Goal: Download file/media

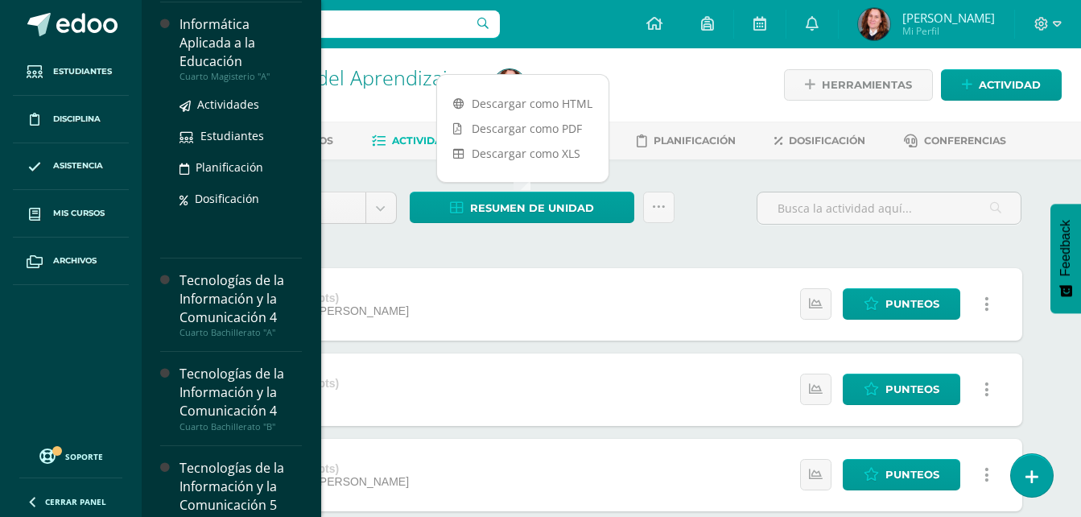
scroll to position [563, 0]
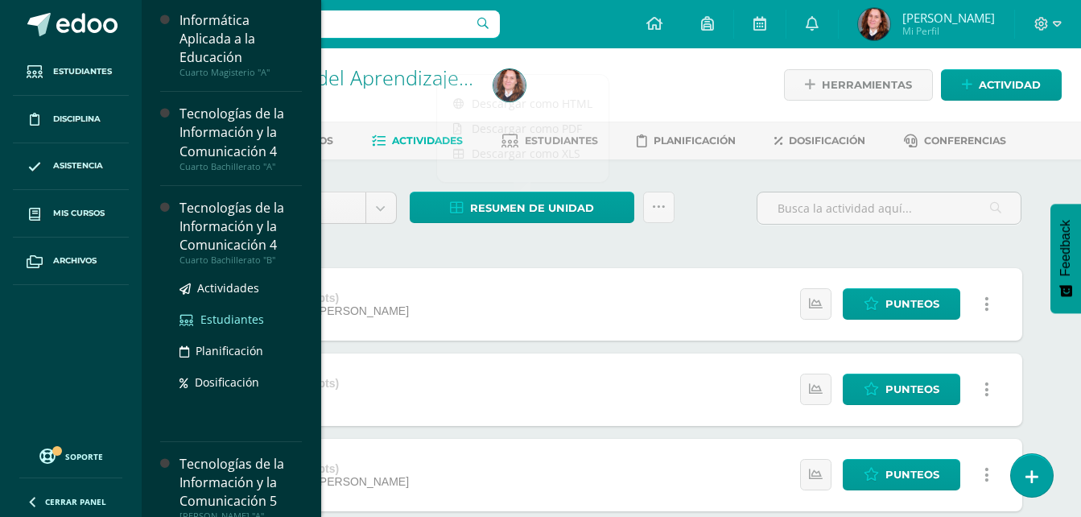
click at [243, 324] on span "Estudiantes" at bounding box center [232, 319] width 64 height 15
click at [231, 293] on span "Actividades" at bounding box center [228, 287] width 62 height 15
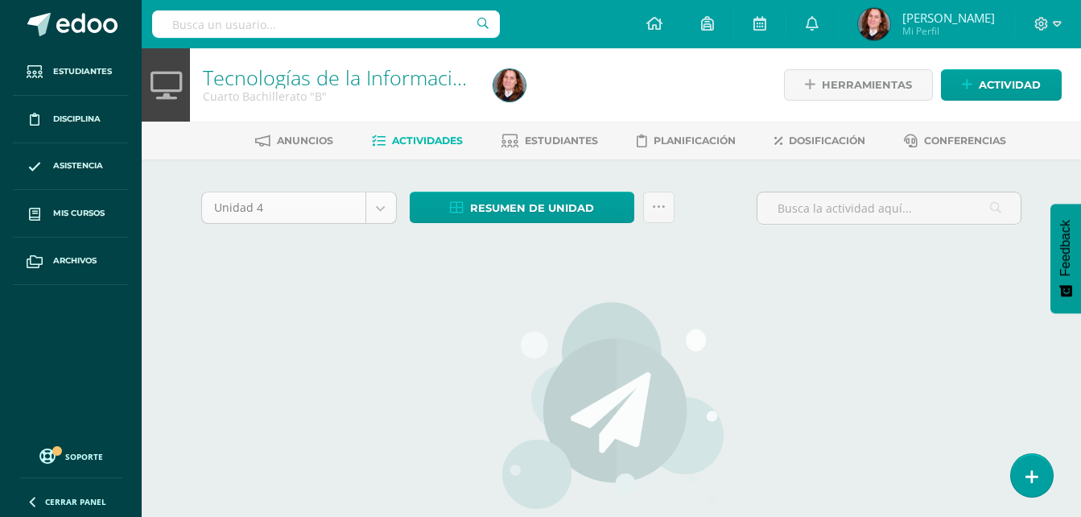
click at [377, 214] on body "Estudiantes Disciplina Asistencia Mis cursos Archivos Soporte Centro de ayuda Ú…" at bounding box center [540, 345] width 1081 height 691
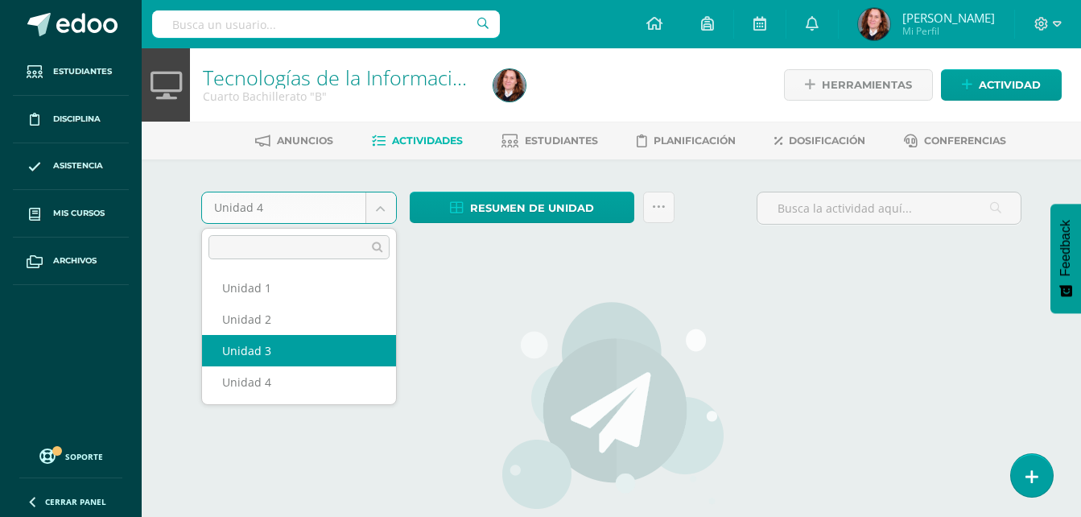
select select "Unidad 3"
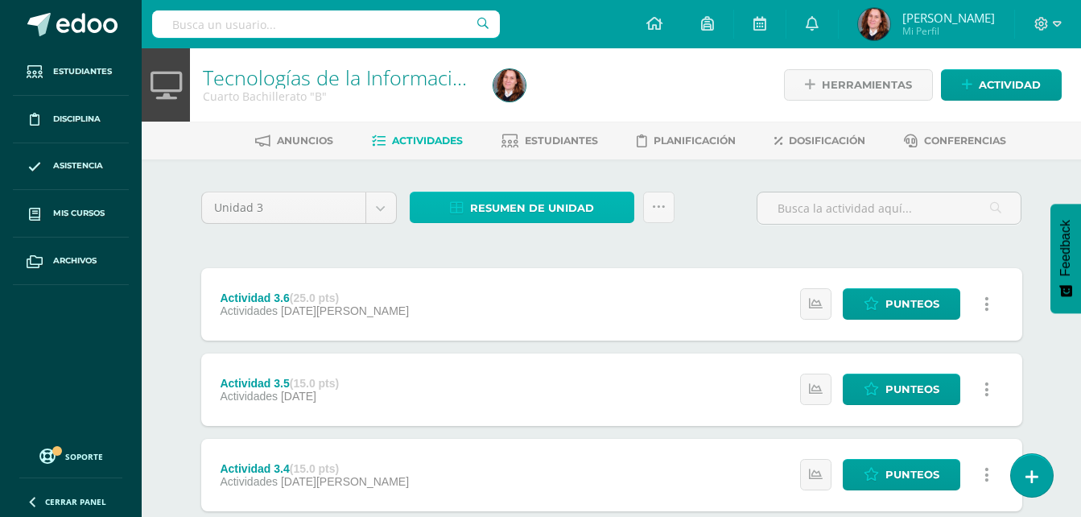
click at [613, 222] on link "Resumen de unidad" at bounding box center [522, 207] width 225 height 31
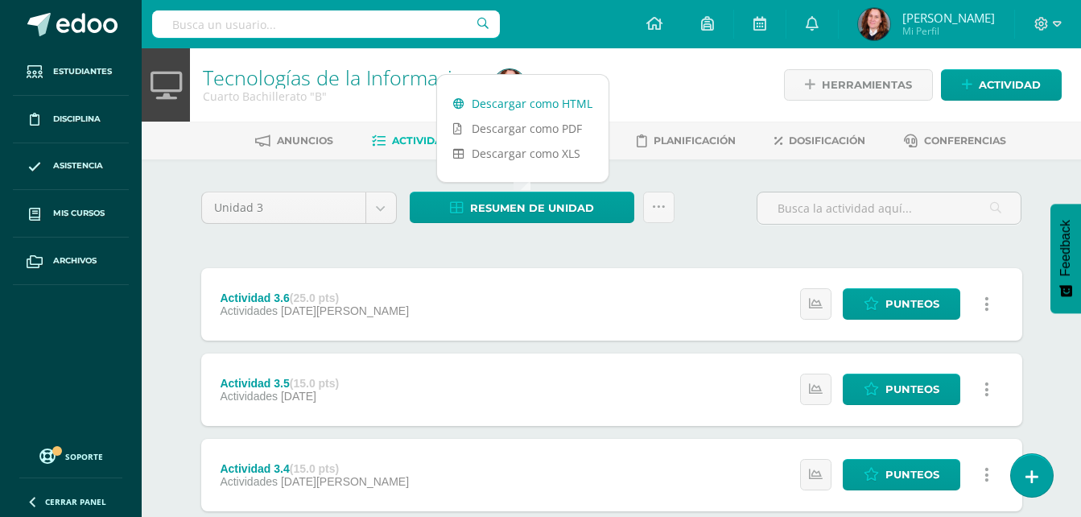
click at [559, 108] on link "Descargar como HTML" at bounding box center [522, 103] width 171 height 25
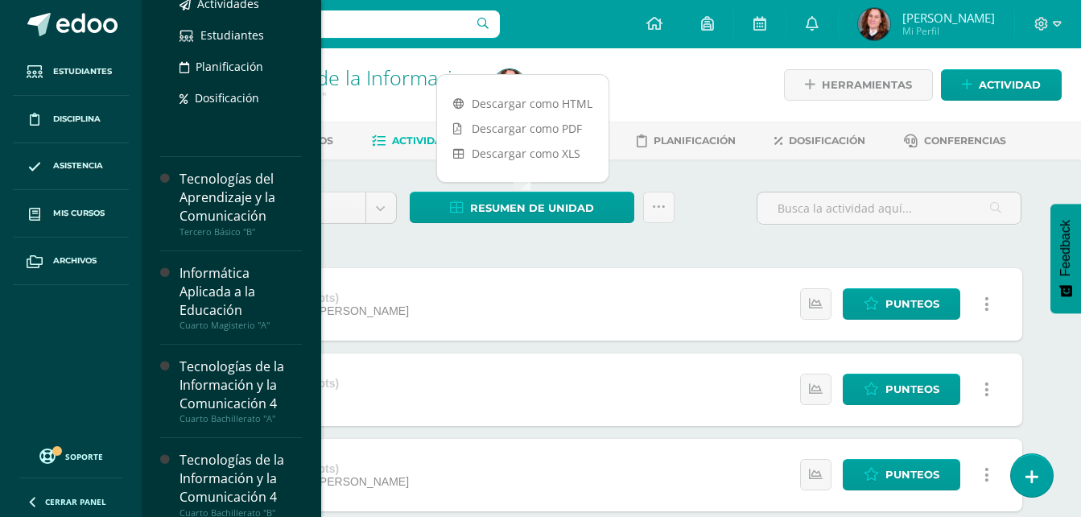
scroll to position [483, 0]
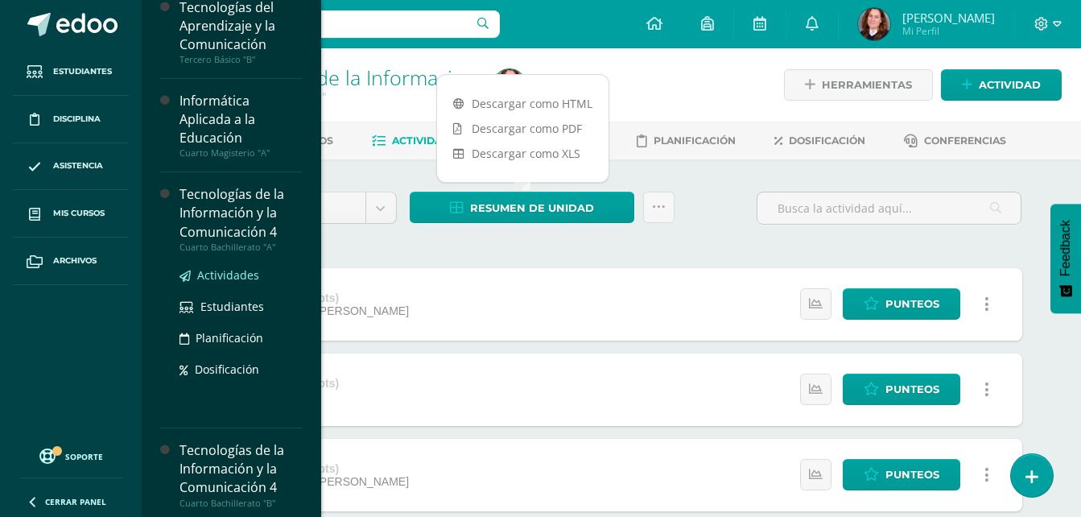
click at [233, 275] on span "Actividades" at bounding box center [228, 274] width 62 height 15
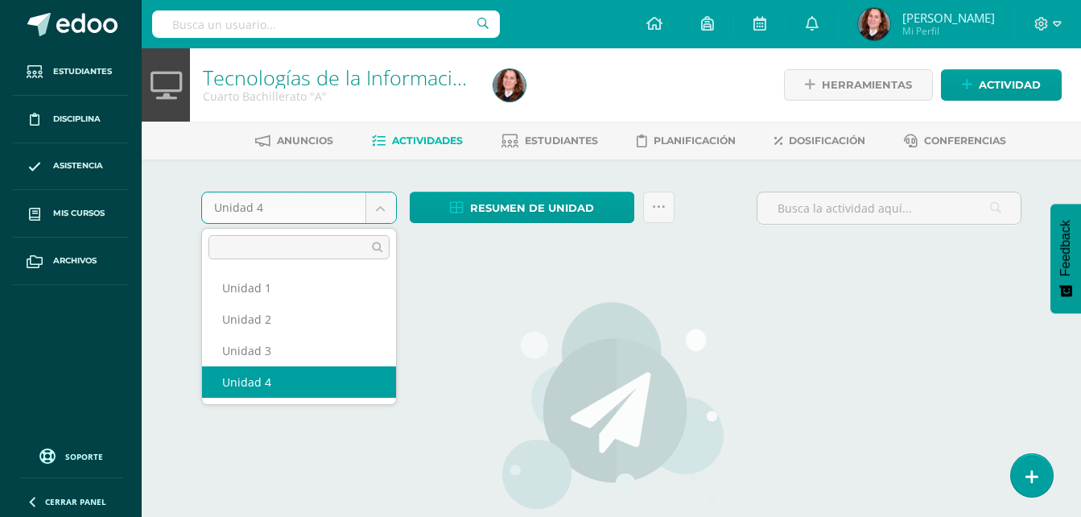
click at [390, 208] on body "Estudiantes Disciplina Asistencia Mis cursos Archivos Soporte Centro de ayuda Ú…" at bounding box center [540, 345] width 1081 height 691
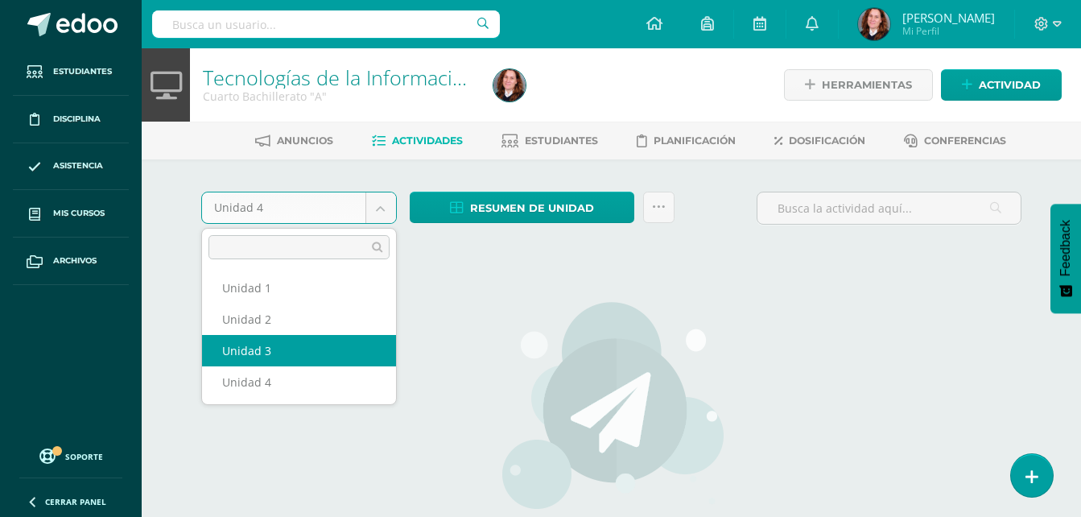
select select "Unidad 3"
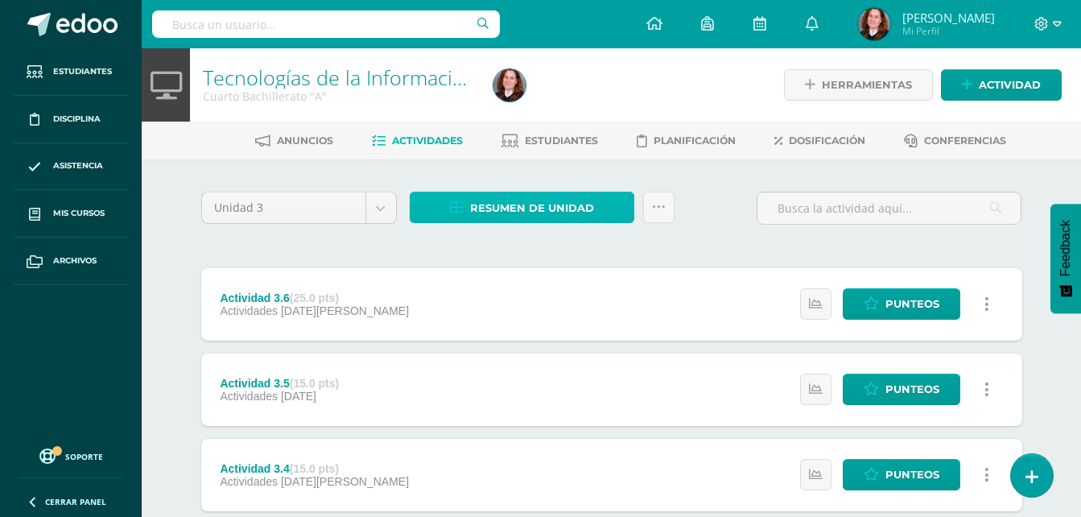
click at [457, 210] on icon at bounding box center [457, 208] width 14 height 14
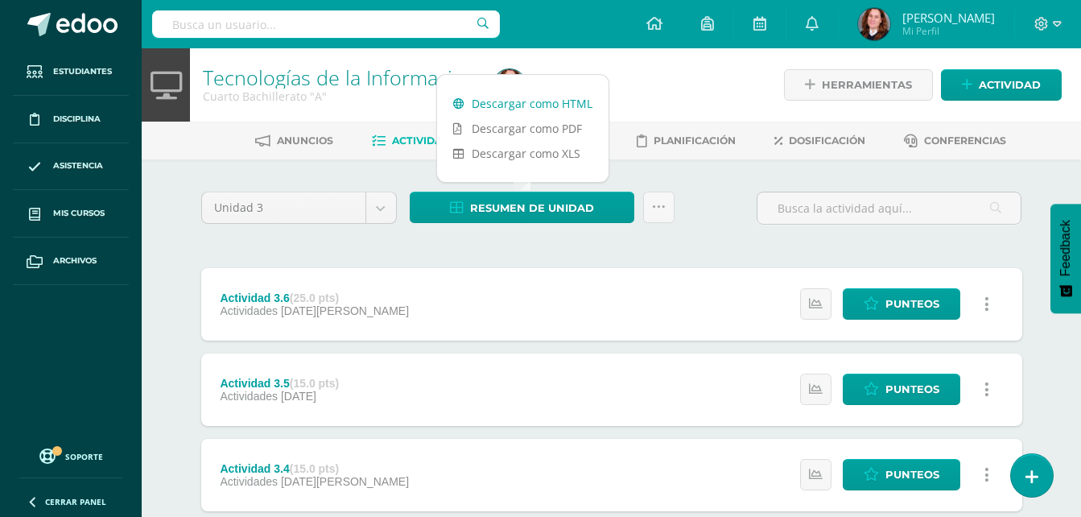
click at [540, 105] on link "Descargar como HTML" at bounding box center [522, 103] width 171 height 25
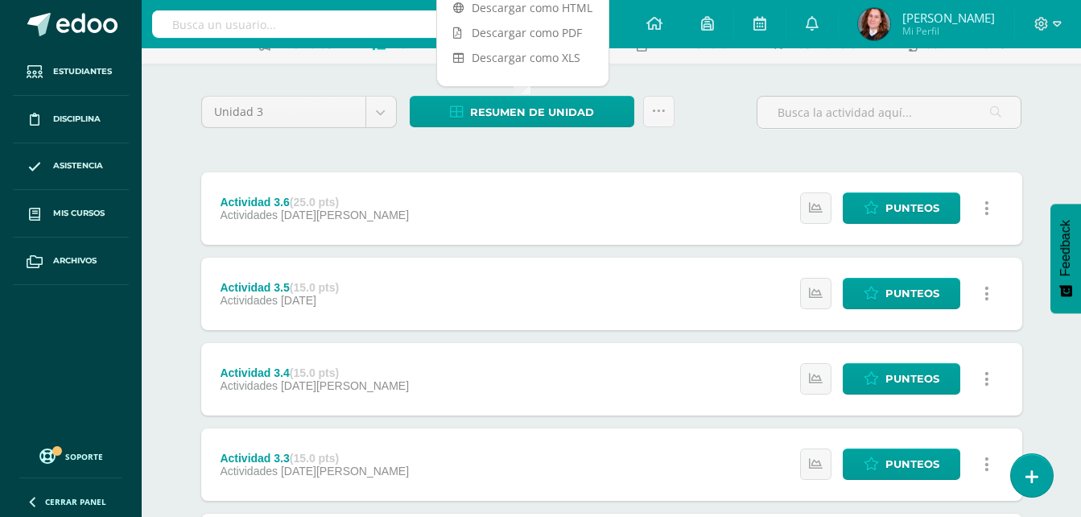
scroll to position [35, 0]
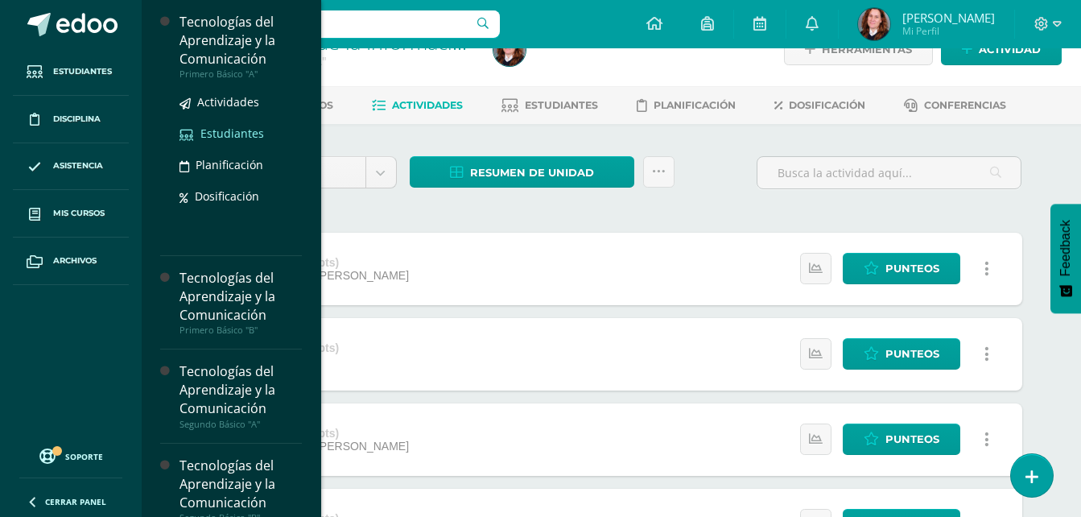
click at [237, 134] on span "Estudiantes" at bounding box center [232, 133] width 64 height 15
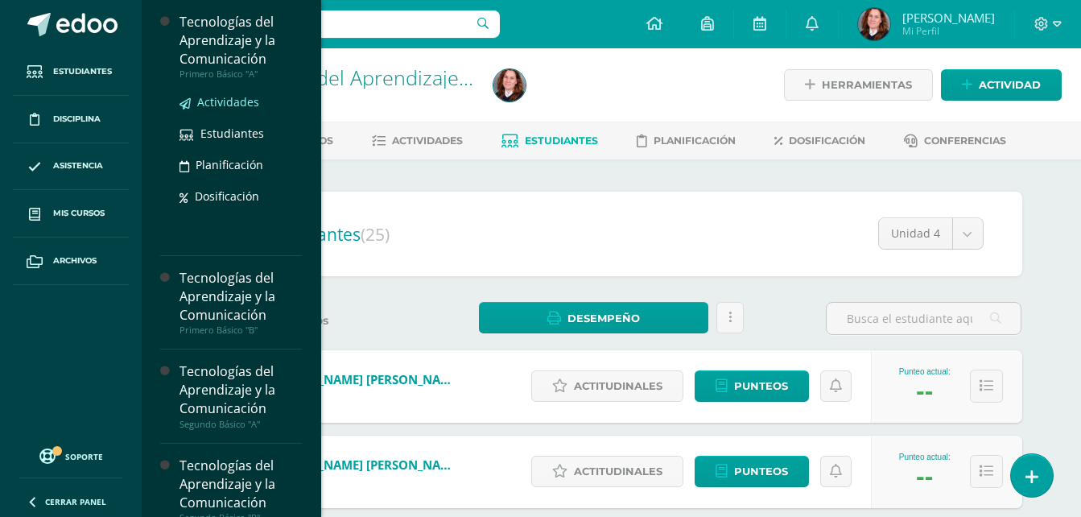
click at [240, 100] on span "Actividades" at bounding box center [228, 101] width 62 height 15
